Goal: Information Seeking & Learning: Find specific fact

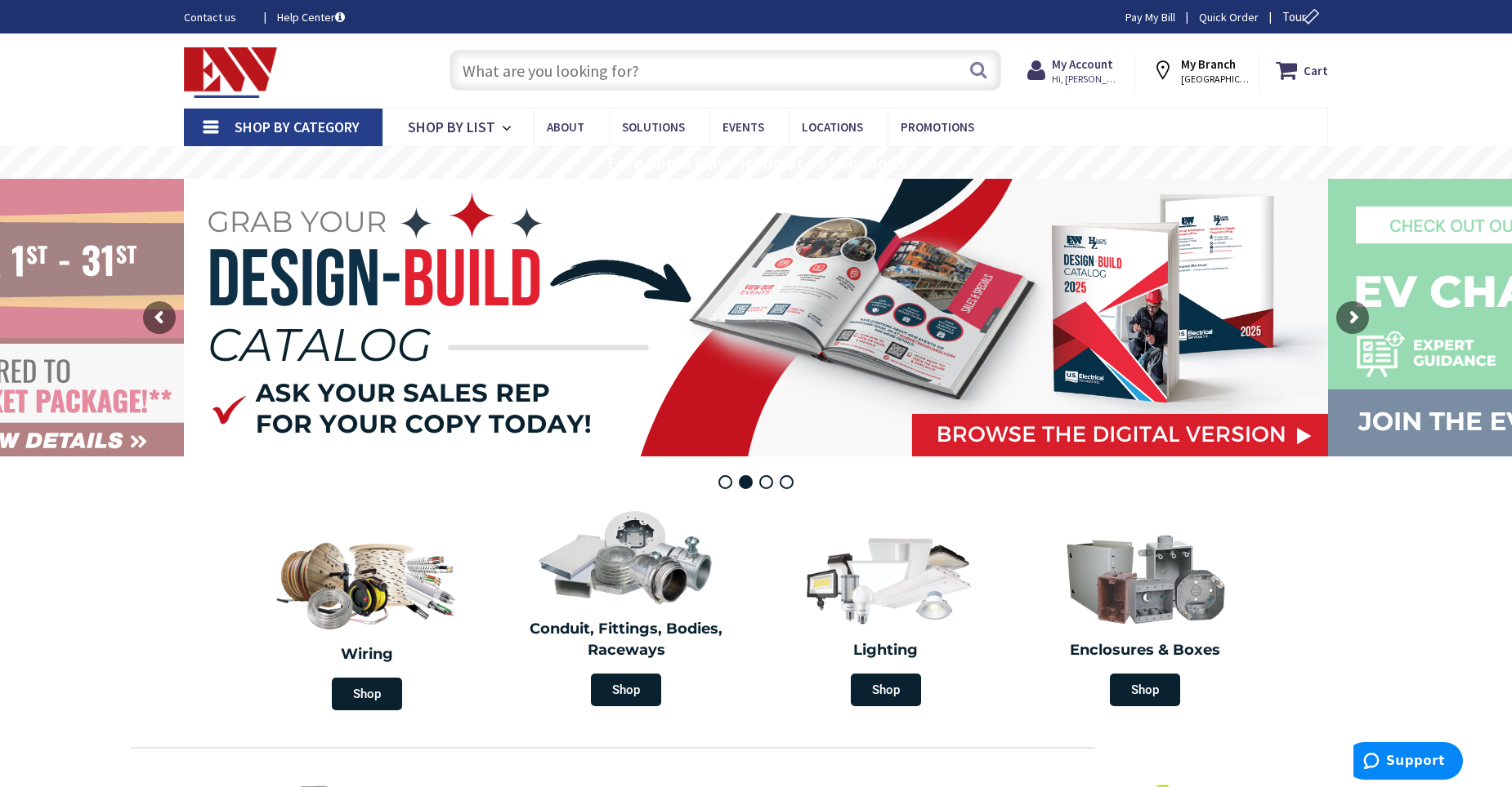
click at [801, 81] on input "text" at bounding box center [725, 70] width 552 height 41
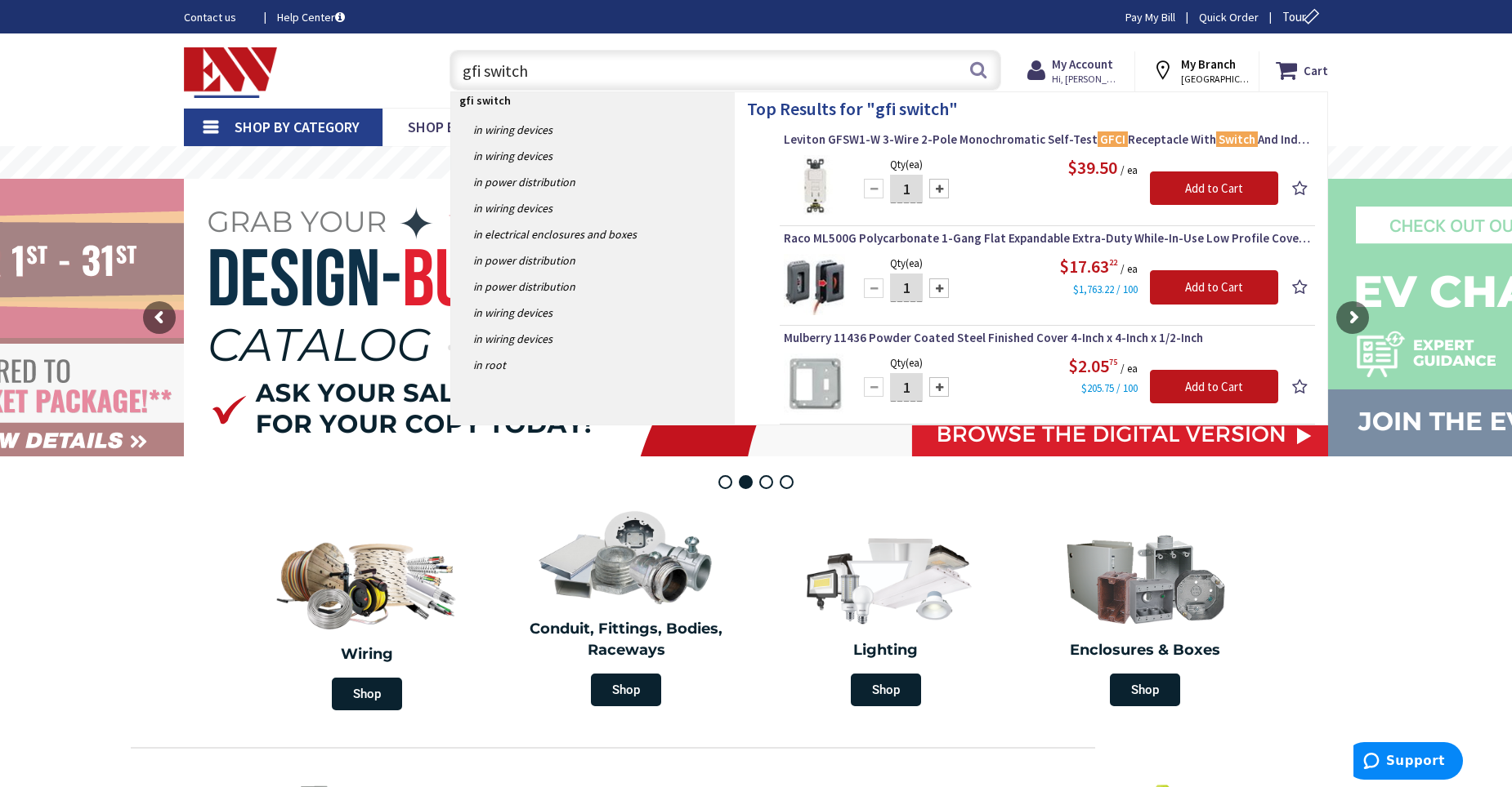
type input "gfi switch"
click at [925, 136] on span "Leviton GFSW1-W 3-Wire 2-Pole Monochromatic Self-Test GFCI Receptacle With Swit…" at bounding box center [1047, 139] width 527 height 16
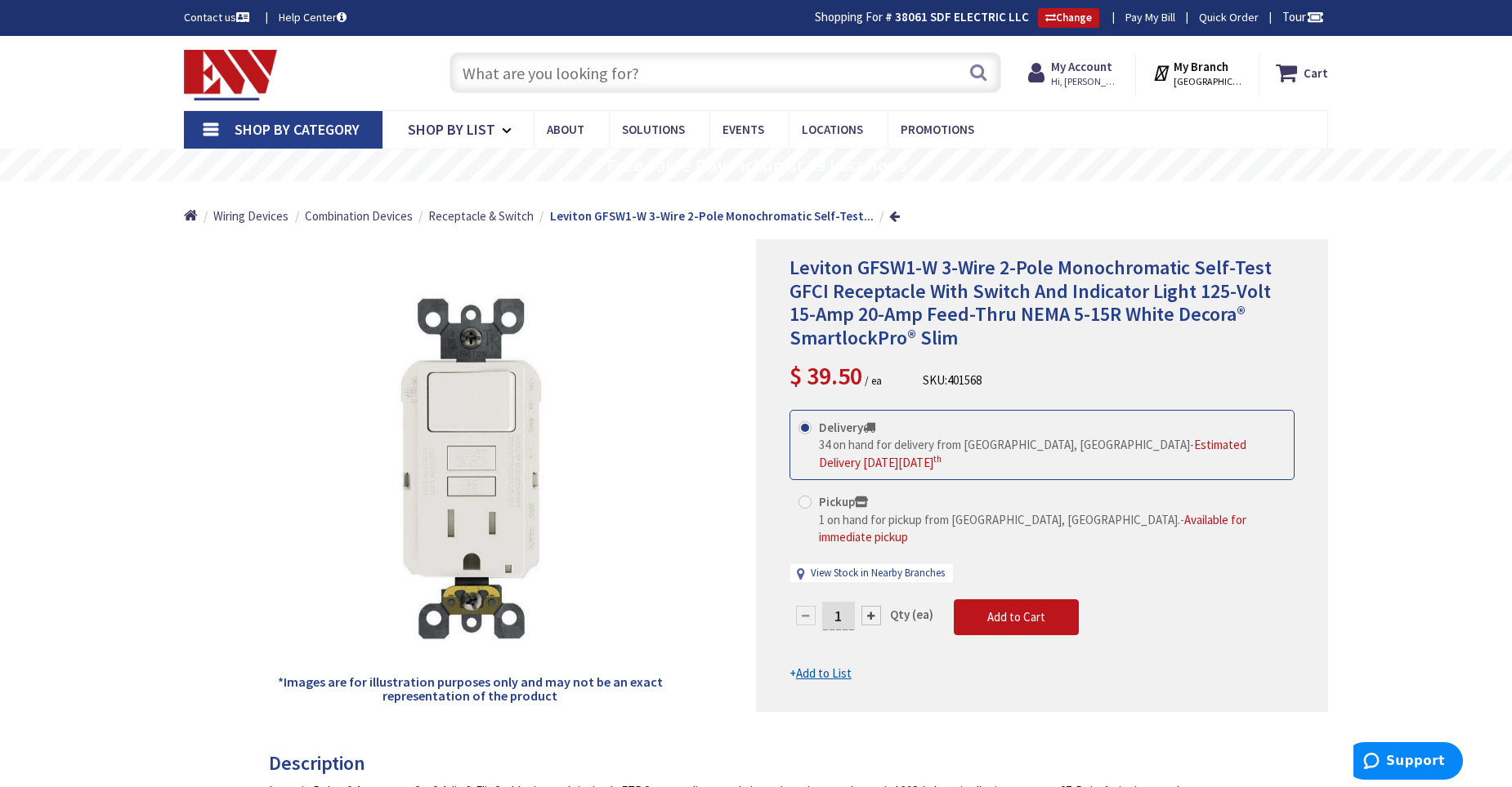
click at [666, 79] on input "text" at bounding box center [725, 73] width 552 height 41
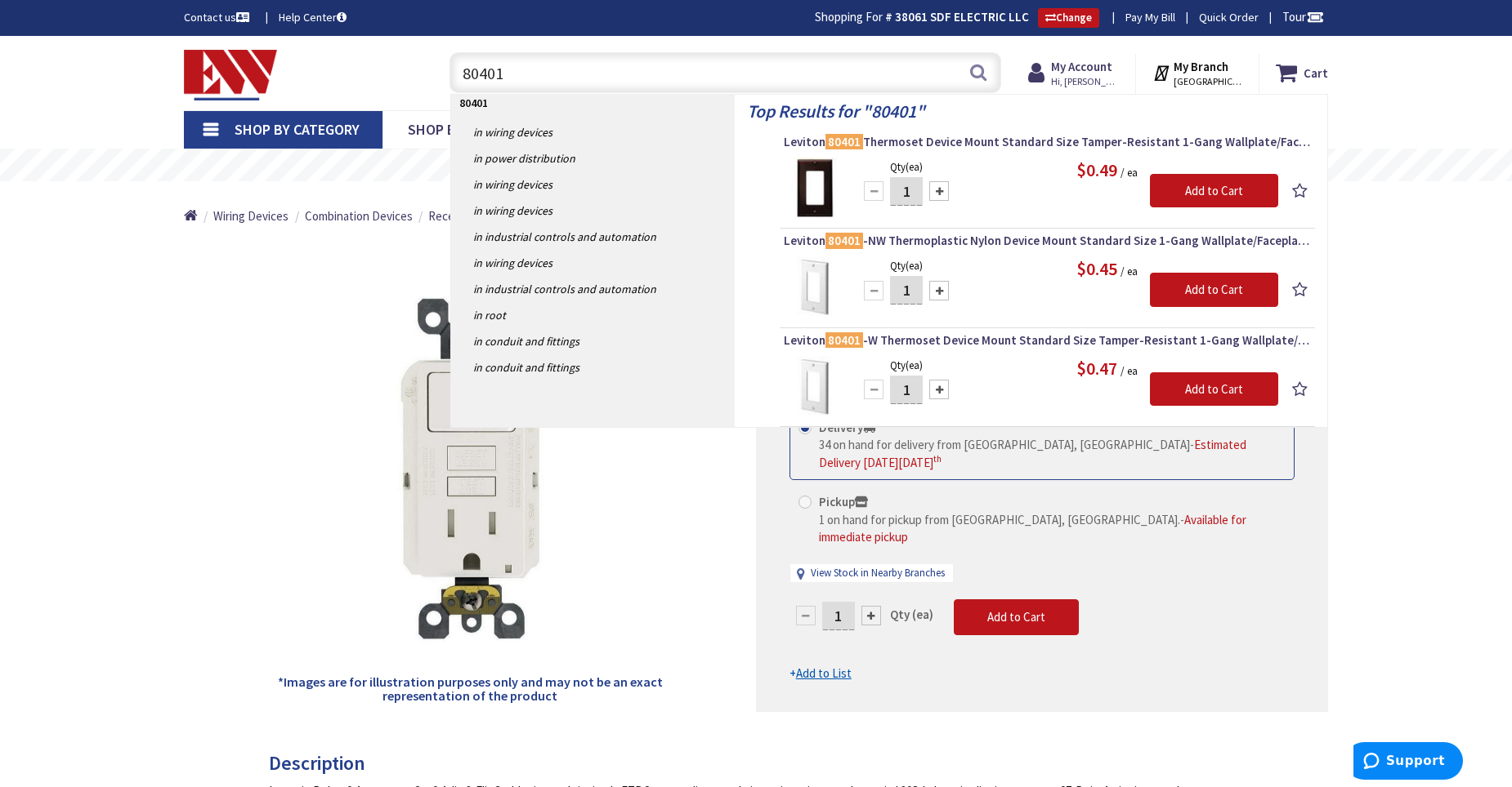
drag, startPoint x: 506, startPoint y: 73, endPoint x: 442, endPoint y: 70, distance: 64.1
click at [442, 70] on div "80401 80401 Search" at bounding box center [721, 72] width 560 height 53
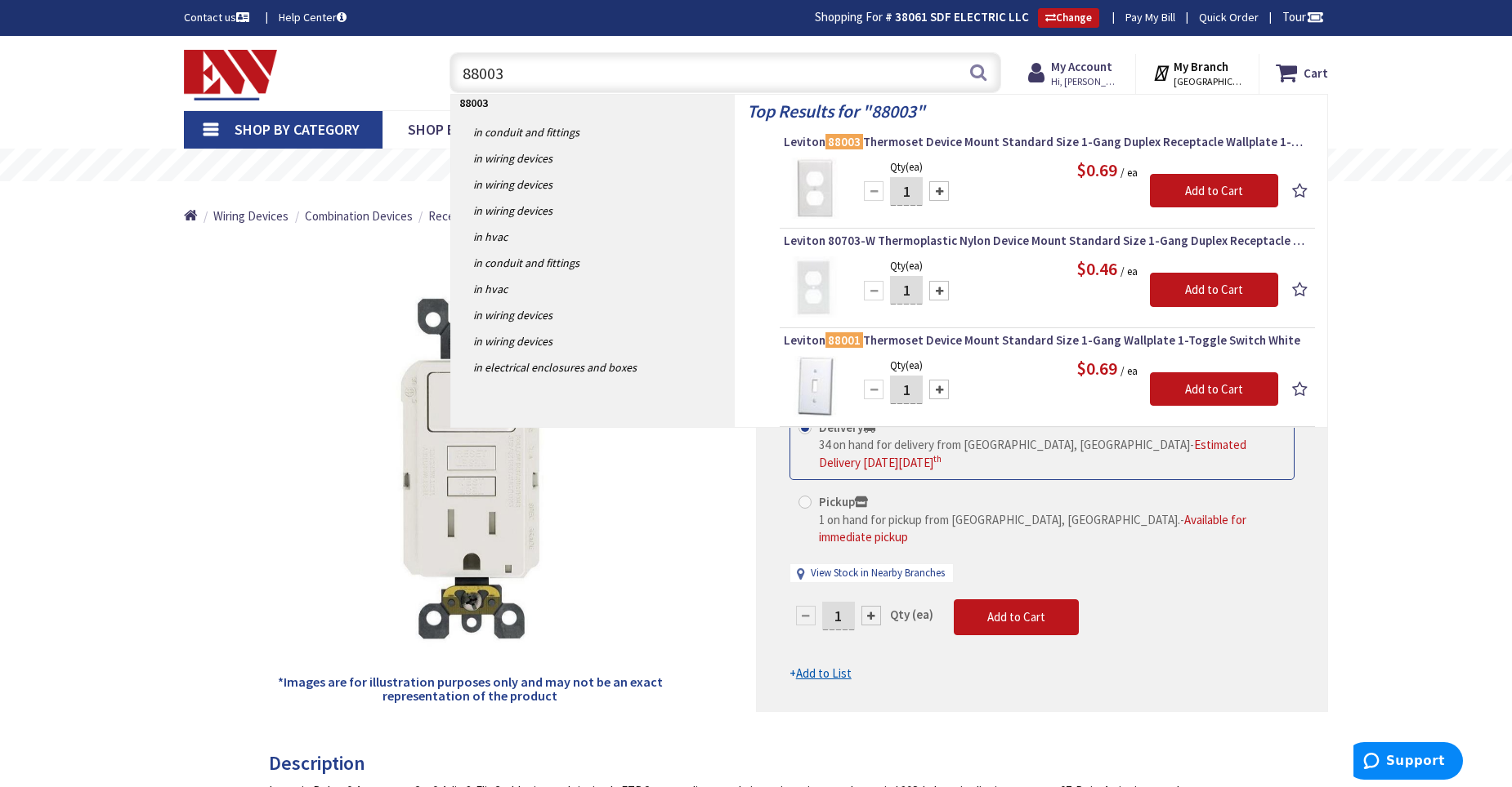
drag, startPoint x: 513, startPoint y: 73, endPoint x: 438, endPoint y: 94, distance: 77.9
click at [438, 94] on header "Skip to Content Toggle Nav 88003 88003 Search Cart My Cart Close" at bounding box center [756, 72] width 1512 height 74
drag, startPoint x: 522, startPoint y: 69, endPoint x: 425, endPoint y: 85, distance: 98.3
click at [425, 85] on div "Toggle Nav T5320 T5320 Search Cart My Cart Close" at bounding box center [756, 73] width 1168 height 54
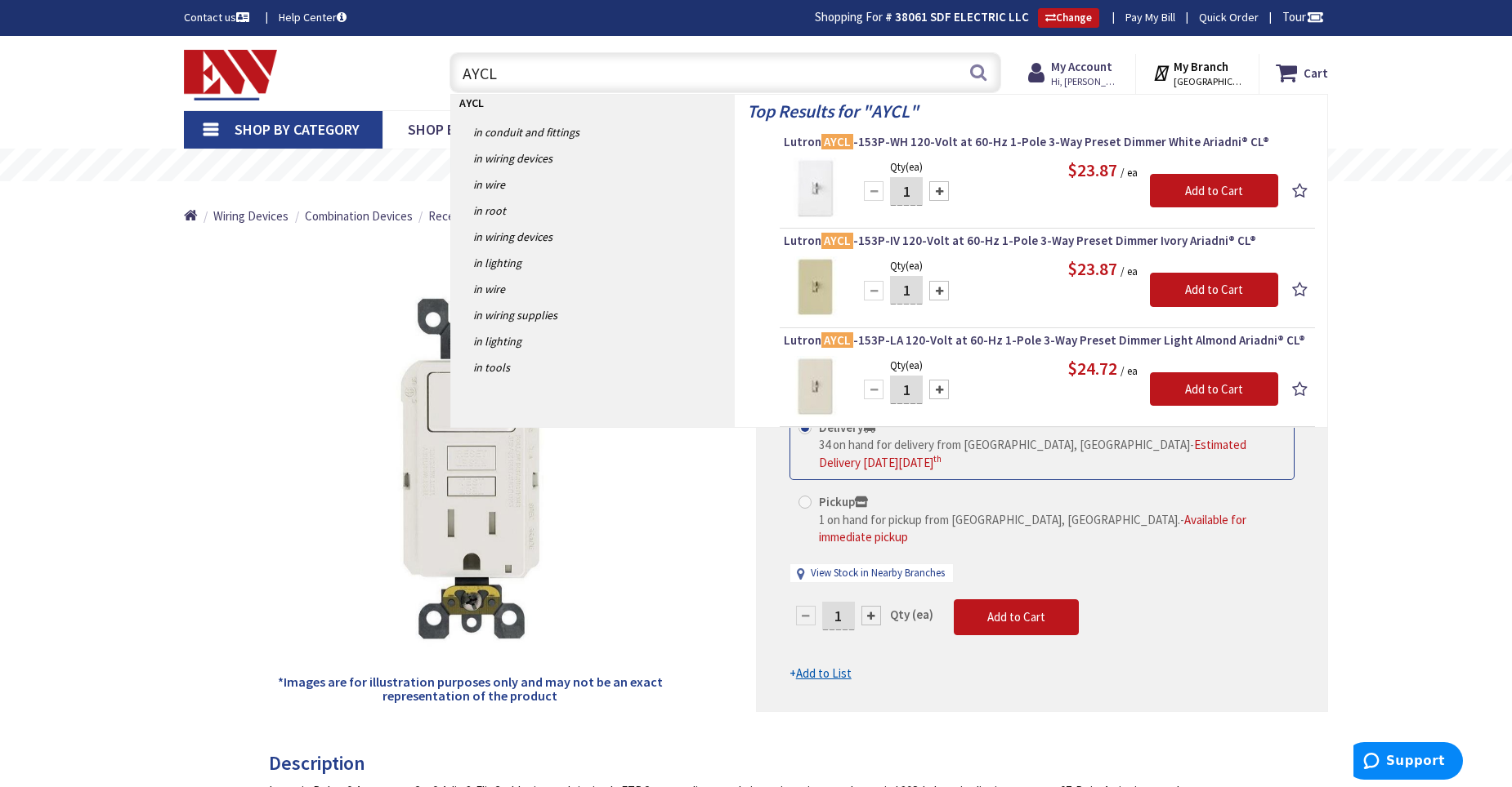
click at [931, 77] on input "AYCL" at bounding box center [725, 73] width 552 height 41
type input "A"
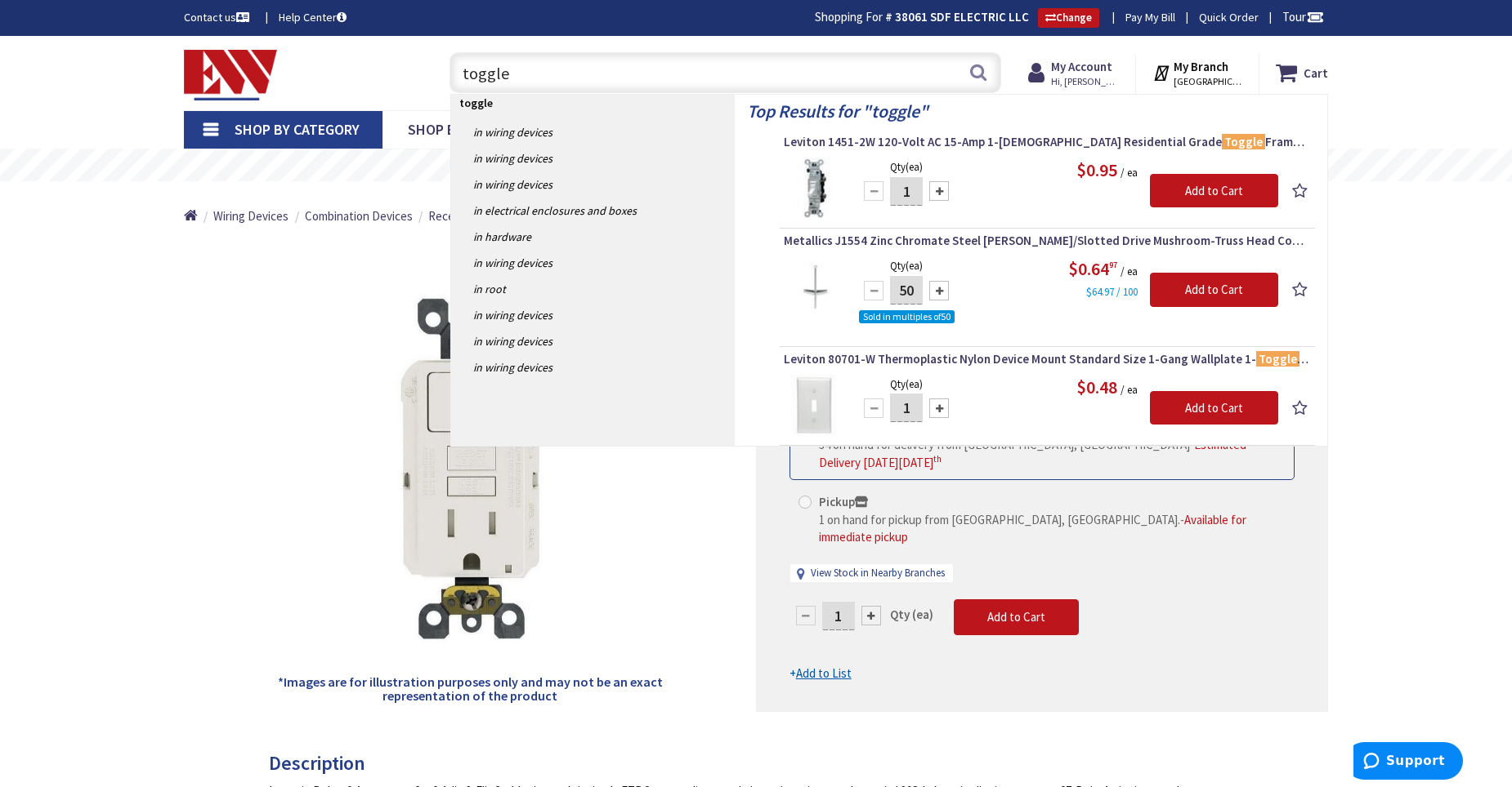
type input "toggle"
